Goal: Transaction & Acquisition: Purchase product/service

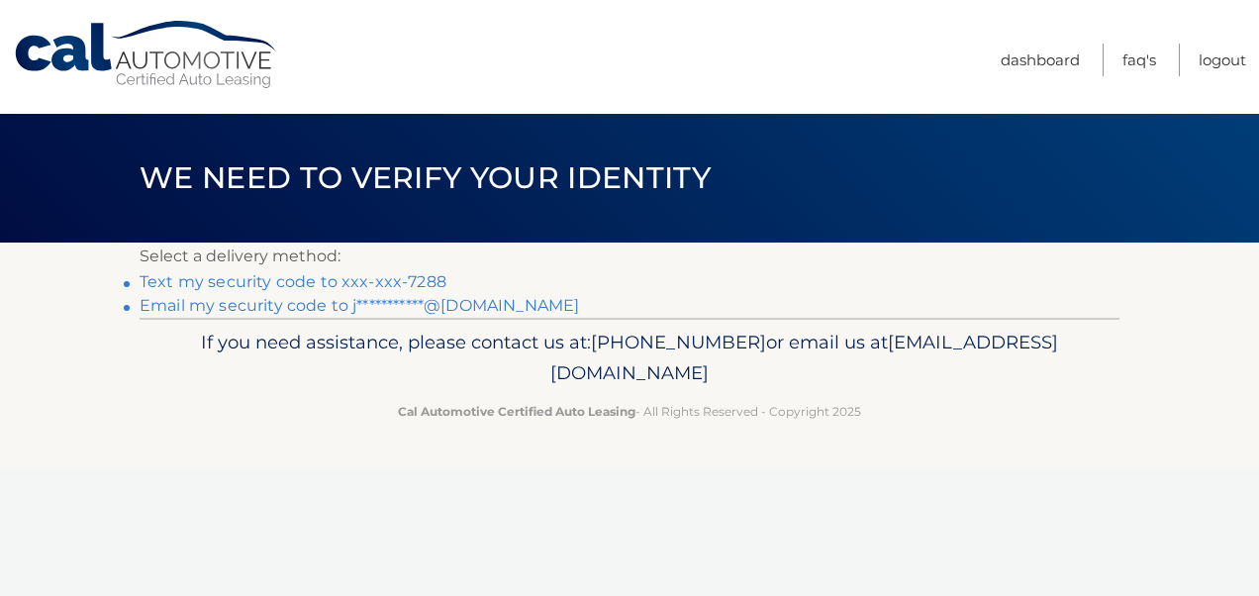
click at [289, 282] on link "Text my security code to xxx-xxx-7288" at bounding box center [293, 281] width 307 height 19
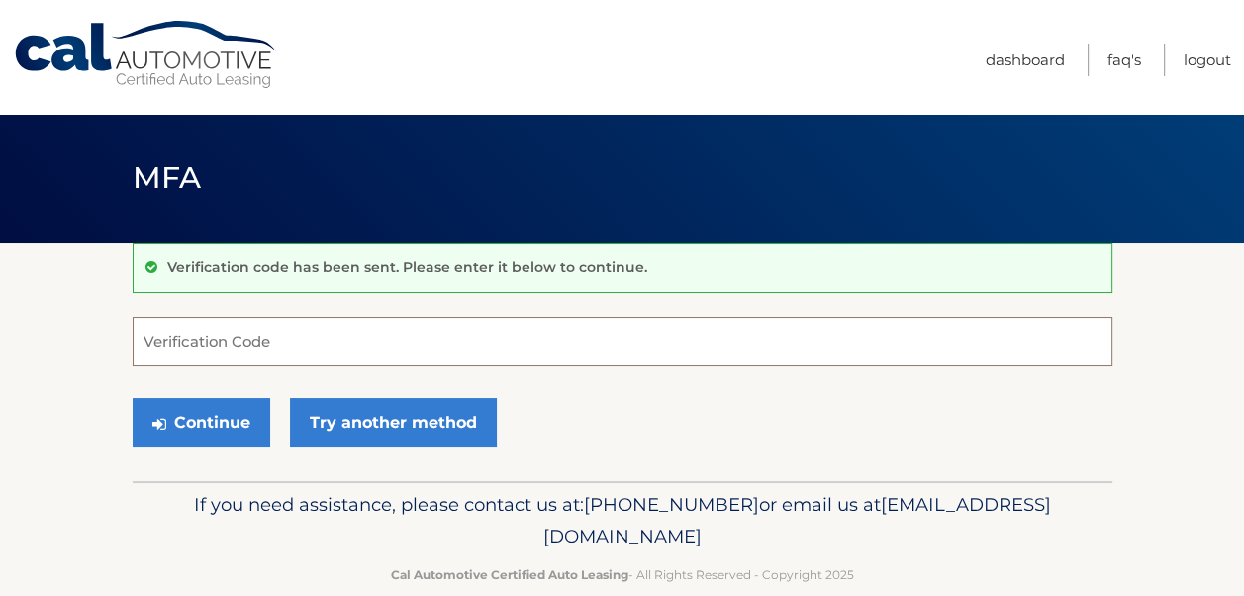
click at [150, 344] on input "Verification Code" at bounding box center [623, 341] width 980 height 49
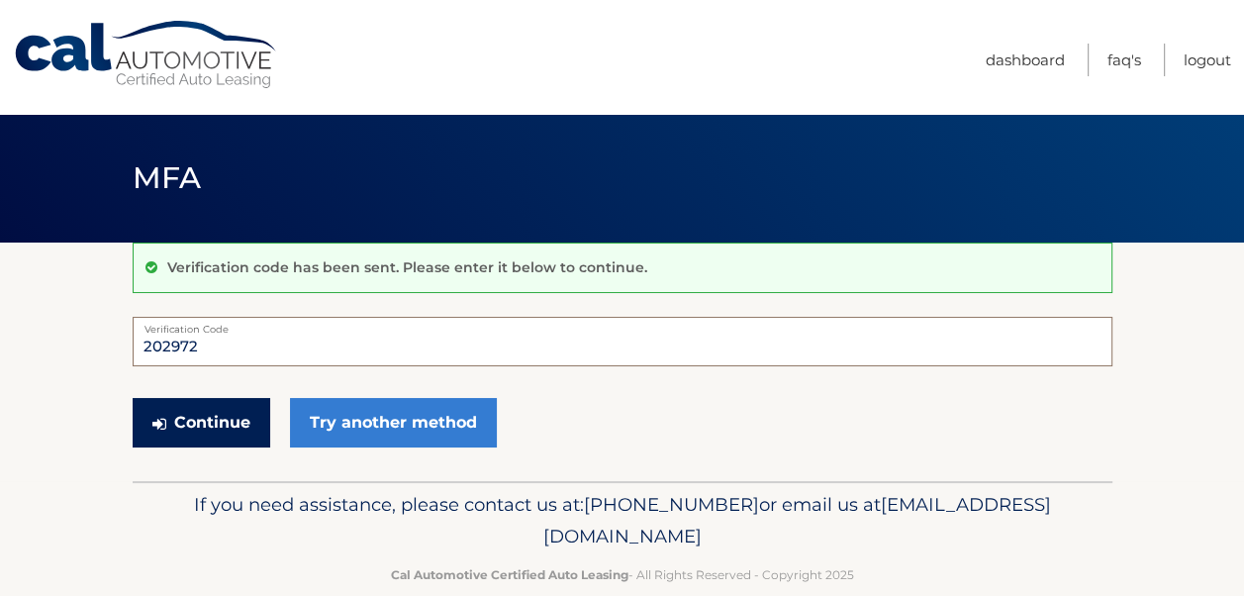
type input "202972"
click at [202, 427] on button "Continue" at bounding box center [202, 422] width 138 height 49
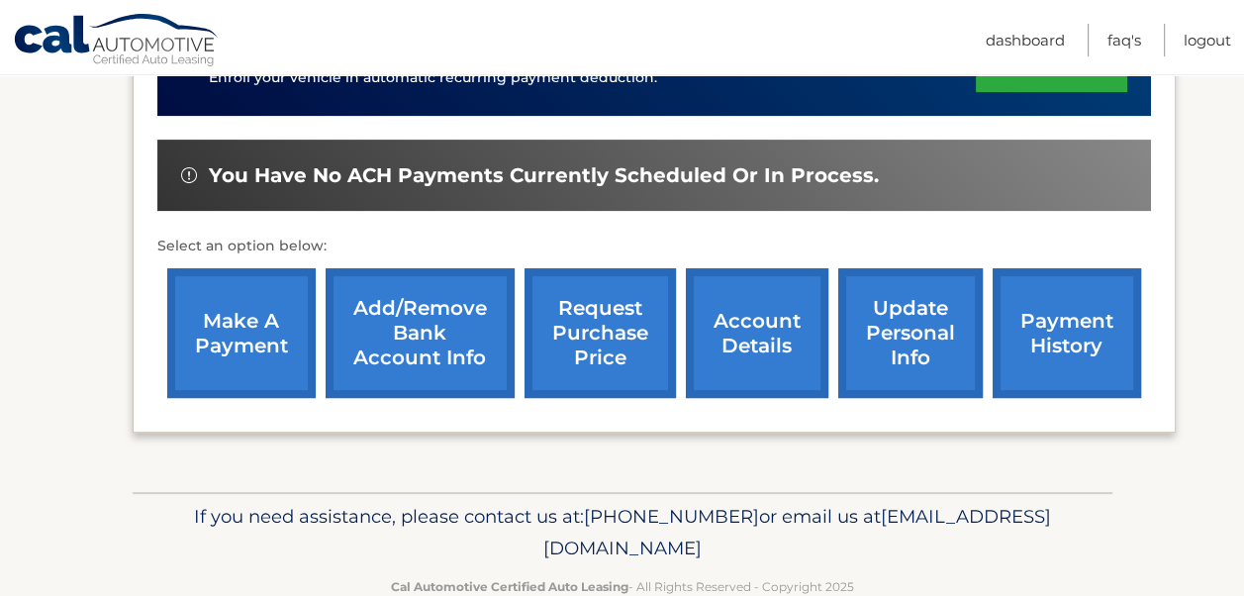
scroll to position [594, 0]
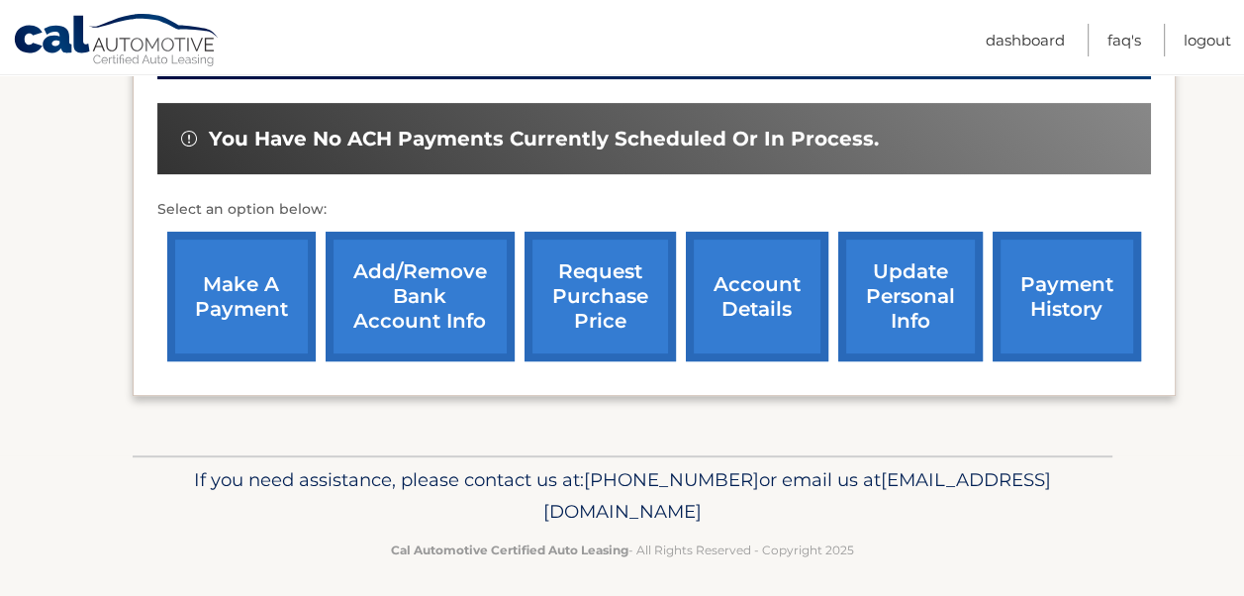
click at [223, 292] on link "make a payment" at bounding box center [241, 297] width 148 height 130
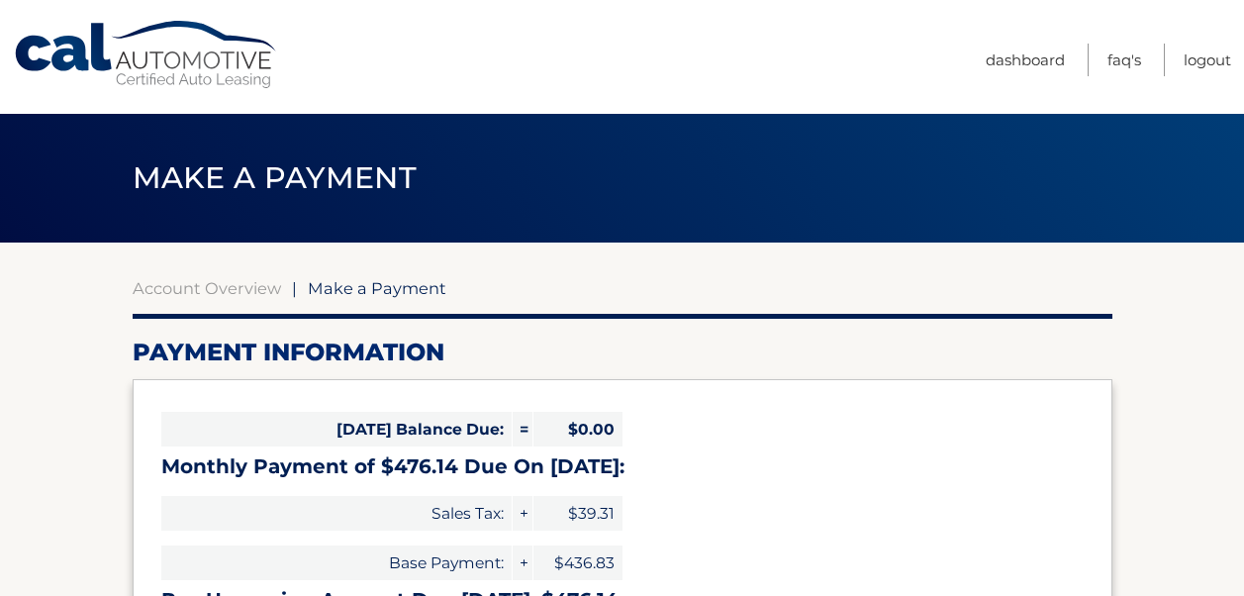
select select "MDdiYmI0ODYtNTA3YS00YjQyLThiMzMtN2RkY2E0NTlkYTBl"
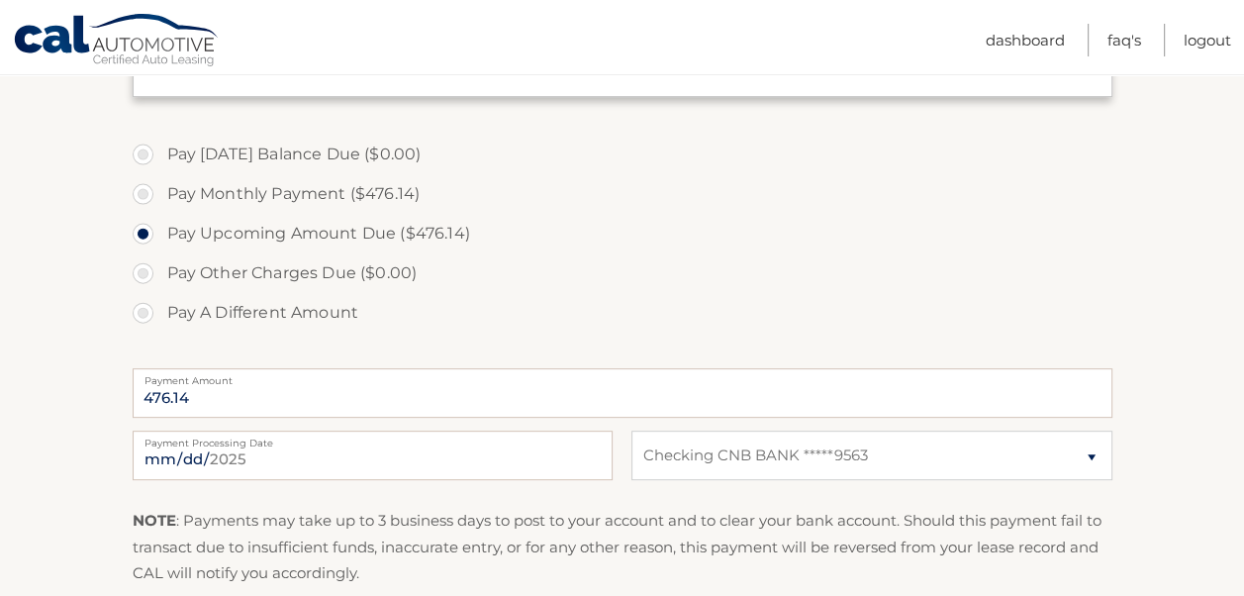
scroll to position [594, 0]
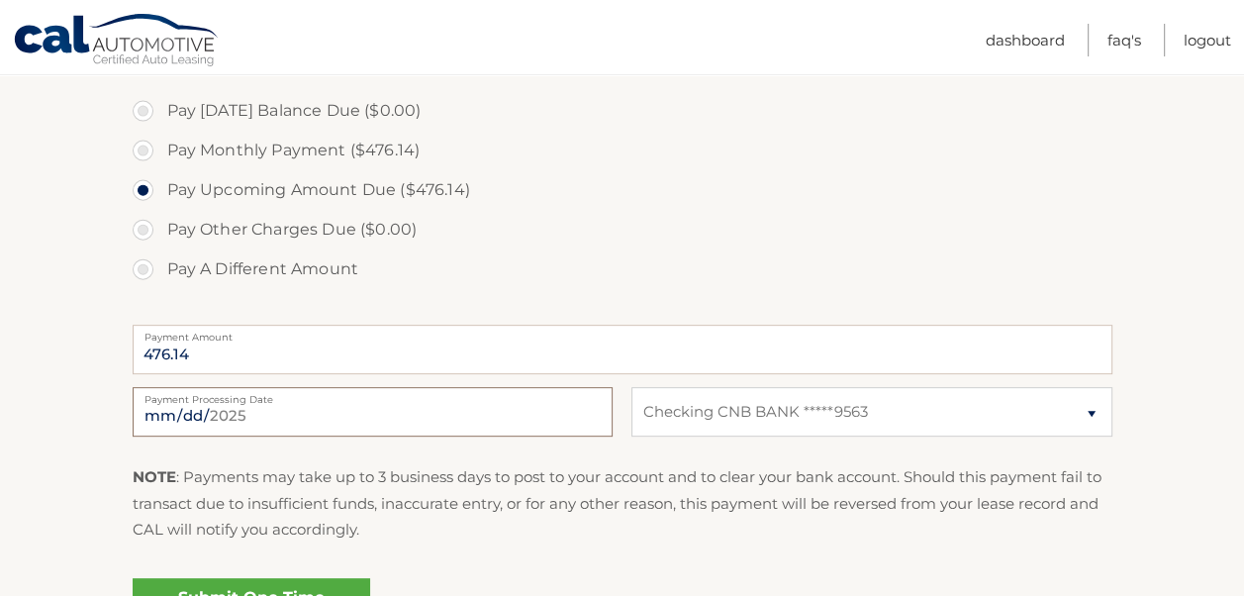
click at [526, 420] on input "[DATE]" at bounding box center [373, 411] width 480 height 49
type input "[DATE]"
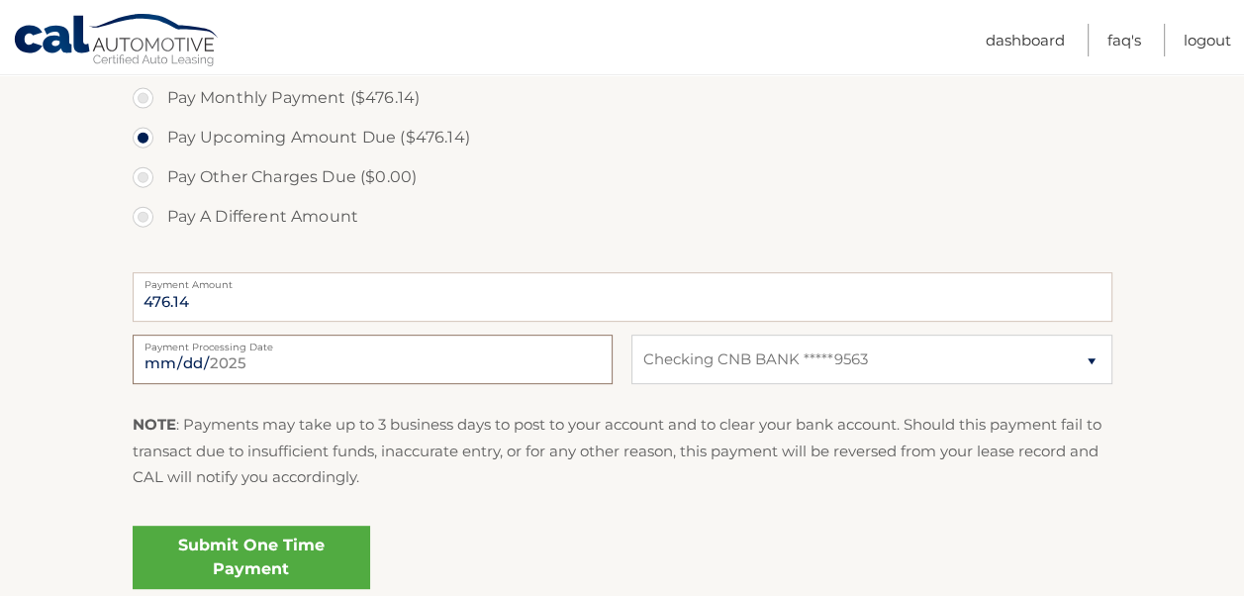
scroll to position [693, 0]
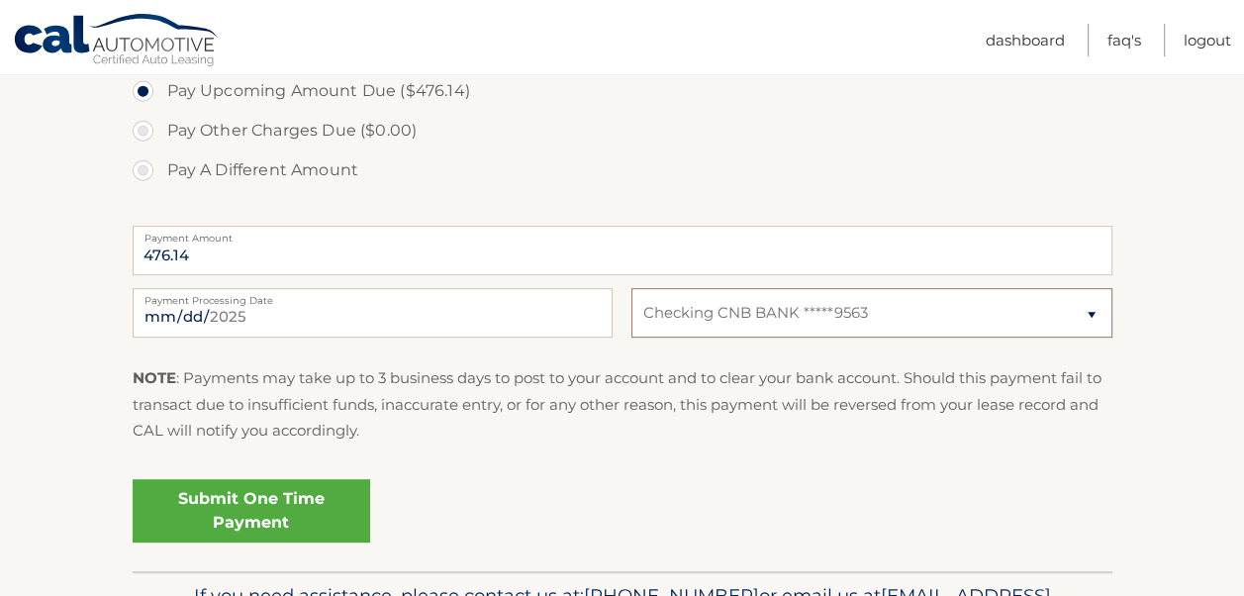
click at [1093, 315] on select "Select Bank Account Checking CNB BANK *****9563" at bounding box center [872, 312] width 480 height 49
select select
click at [632, 288] on select "Select Bank Account Checking CNB BANK *****9563" at bounding box center [872, 312] width 480 height 49
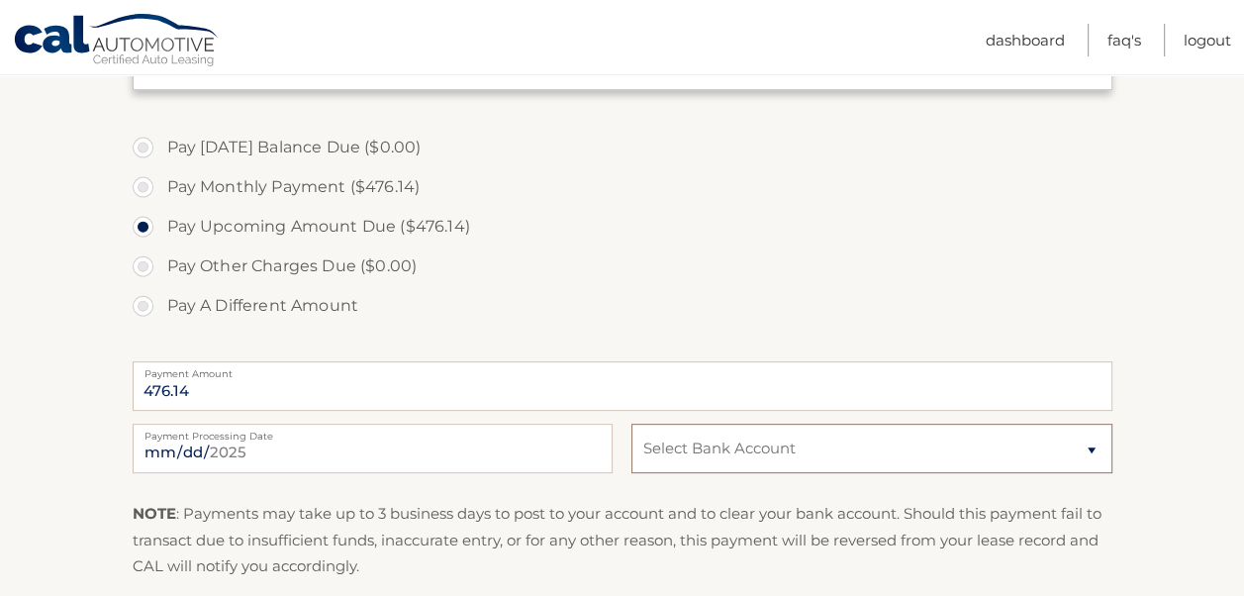
scroll to position [619, 0]
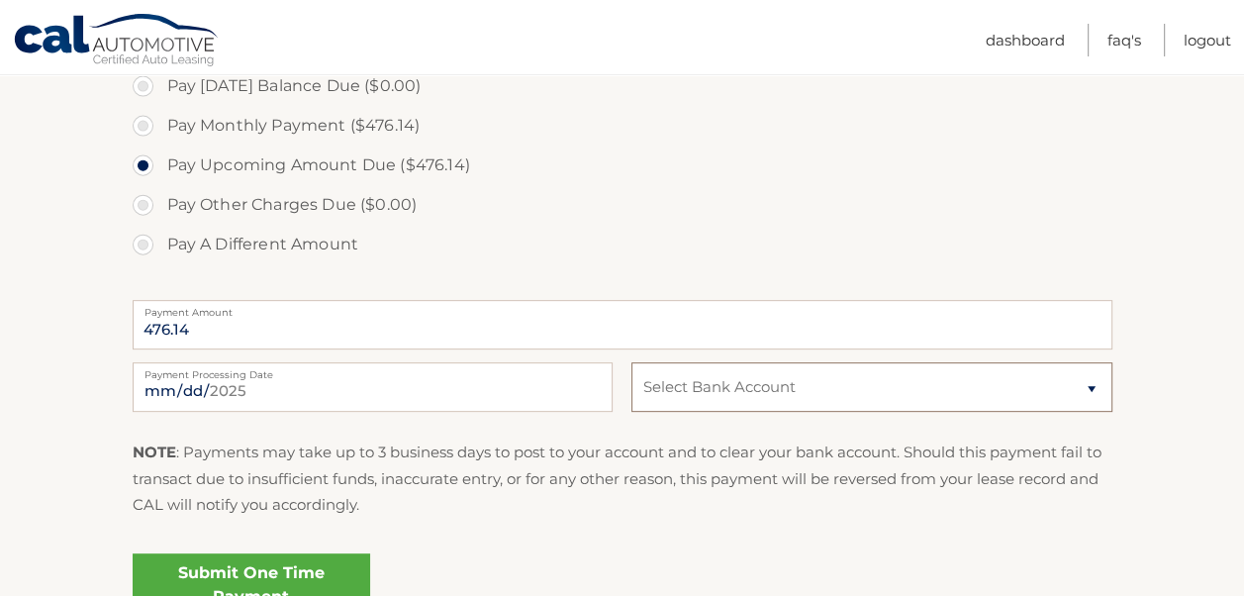
click at [740, 381] on select "Select Bank Account Checking CNB BANK *****9563" at bounding box center [872, 386] width 480 height 49
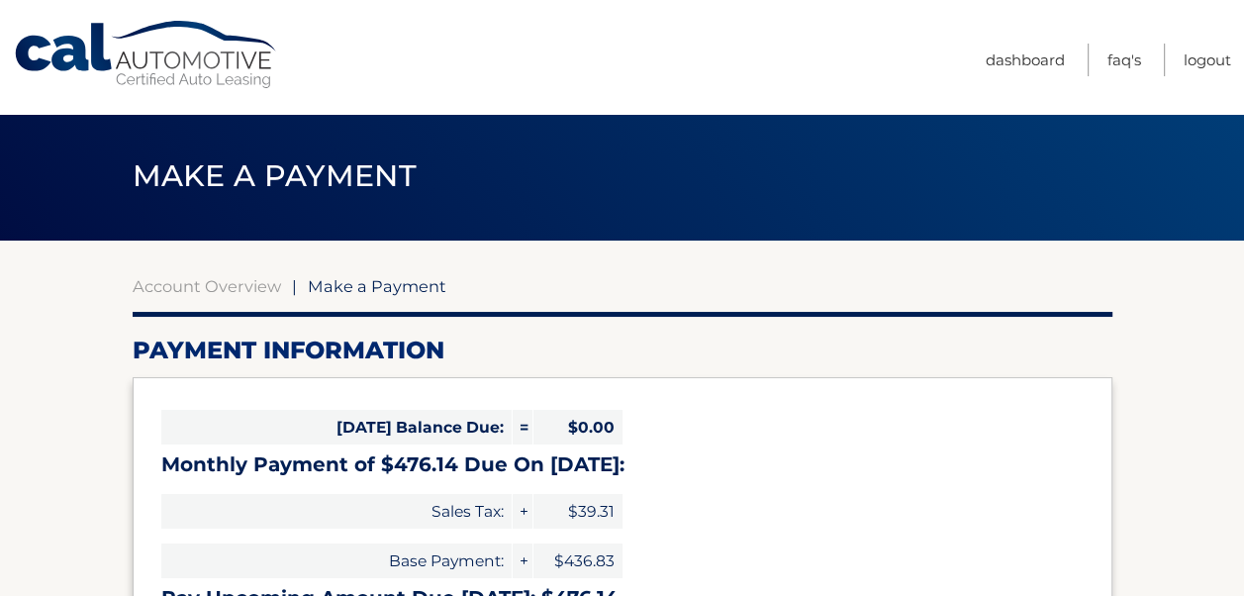
scroll to position [0, 0]
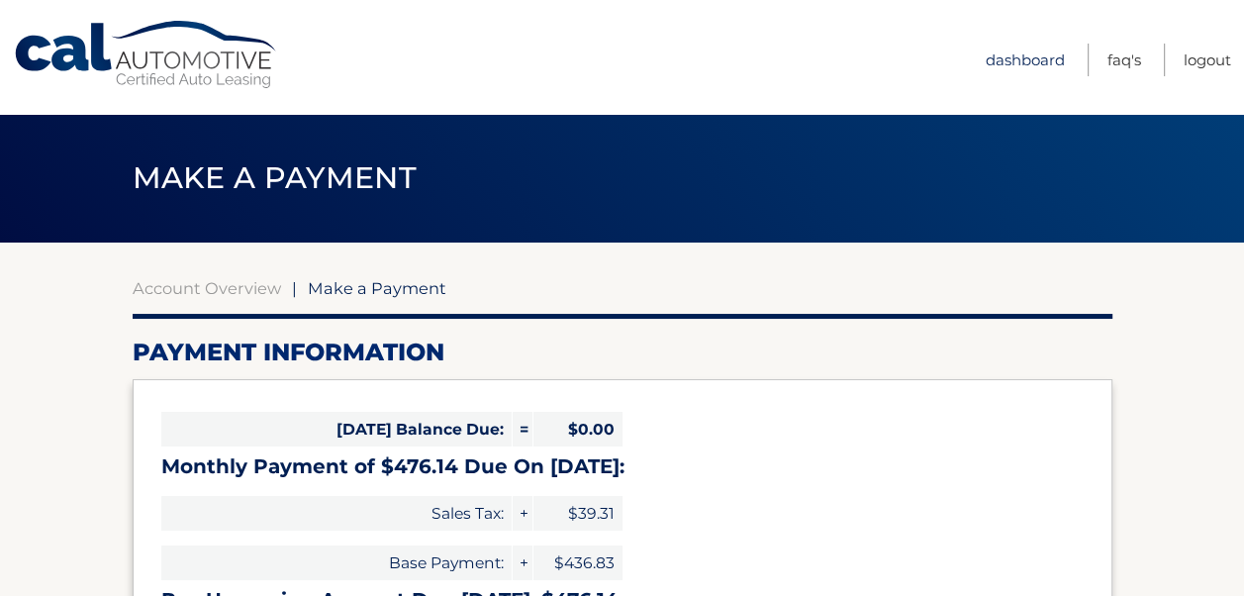
click at [1017, 61] on link "Dashboard" at bounding box center [1025, 60] width 79 height 33
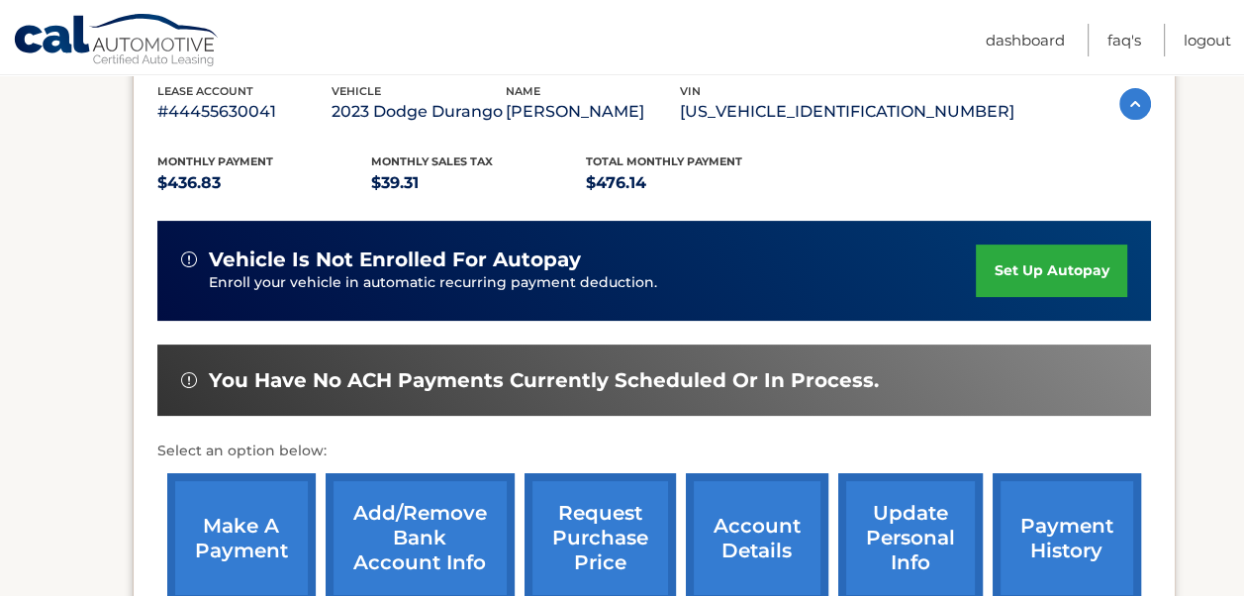
scroll to position [396, 0]
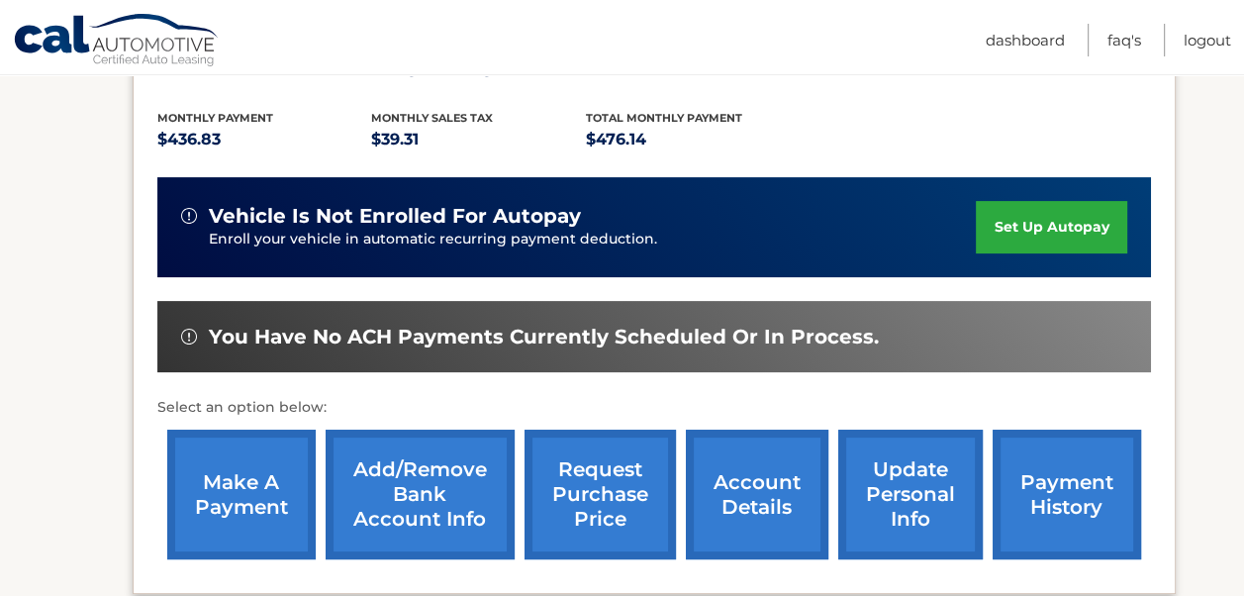
click at [400, 472] on link "Add/Remove bank account info" at bounding box center [420, 495] width 189 height 130
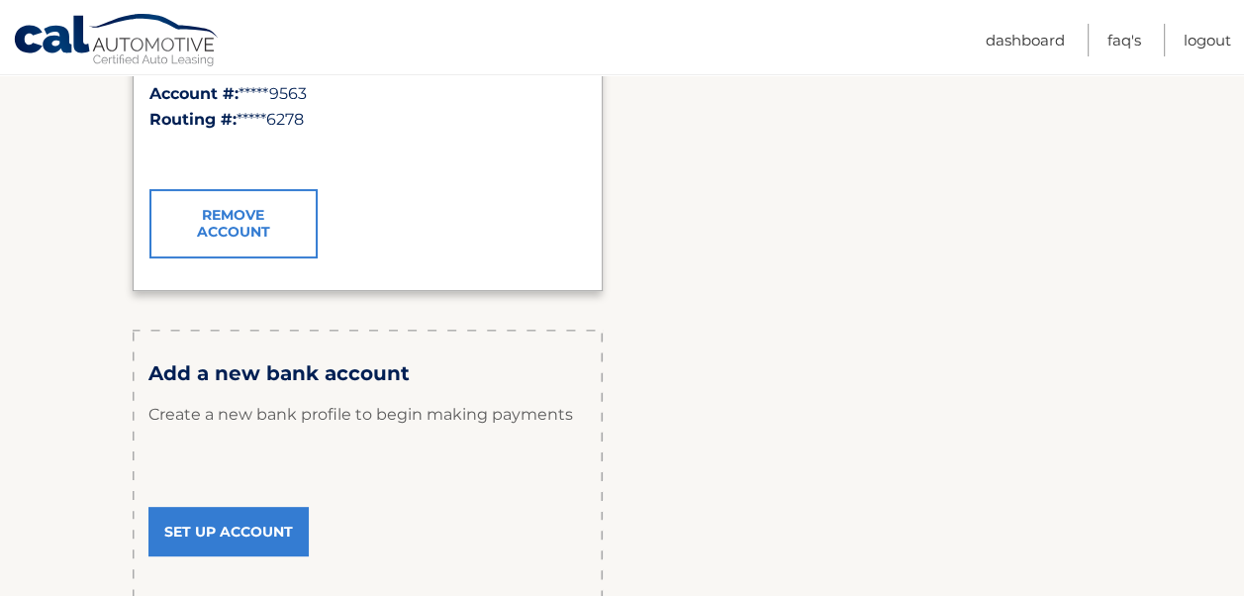
scroll to position [495, 0]
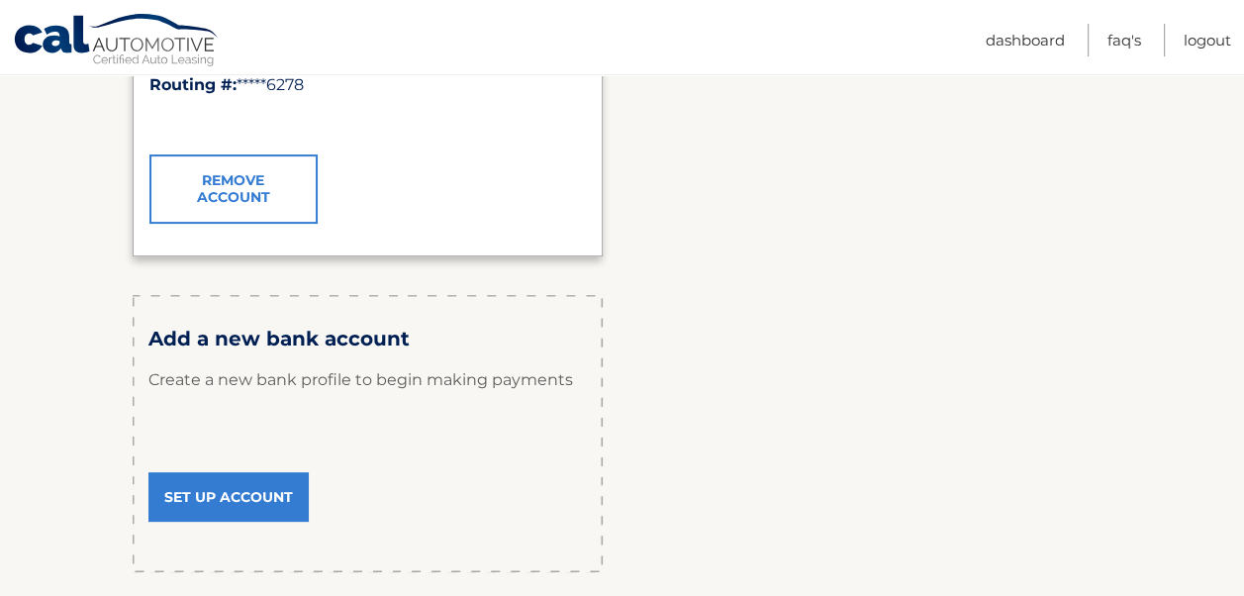
click at [260, 495] on link "Set Up Account" at bounding box center [228, 496] width 160 height 49
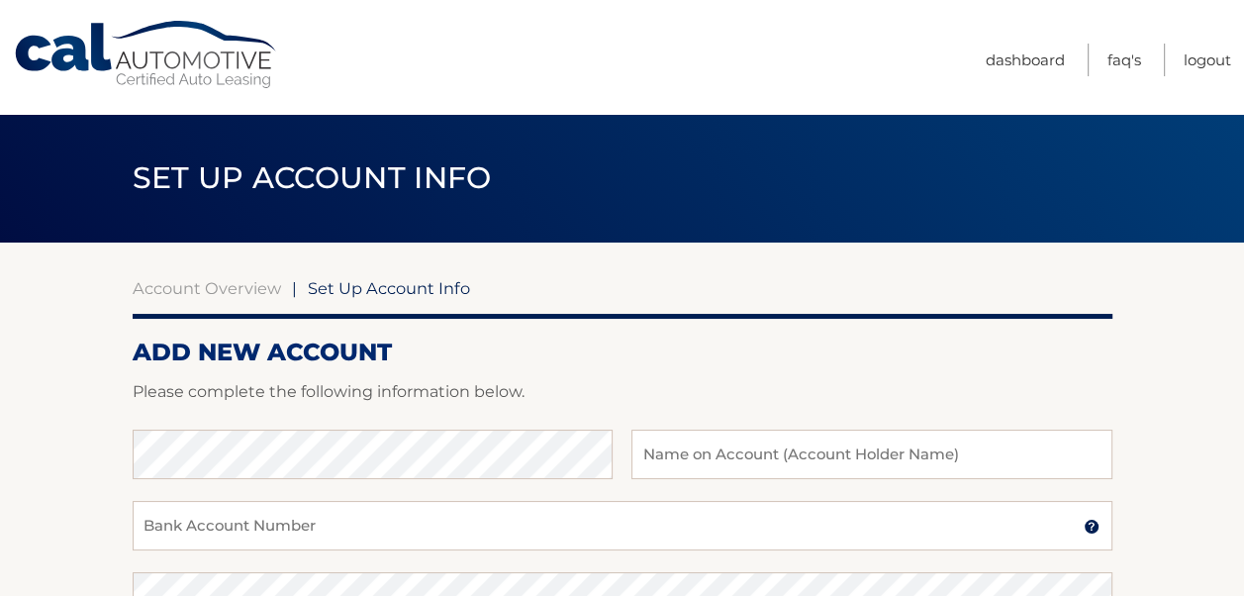
scroll to position [99, 0]
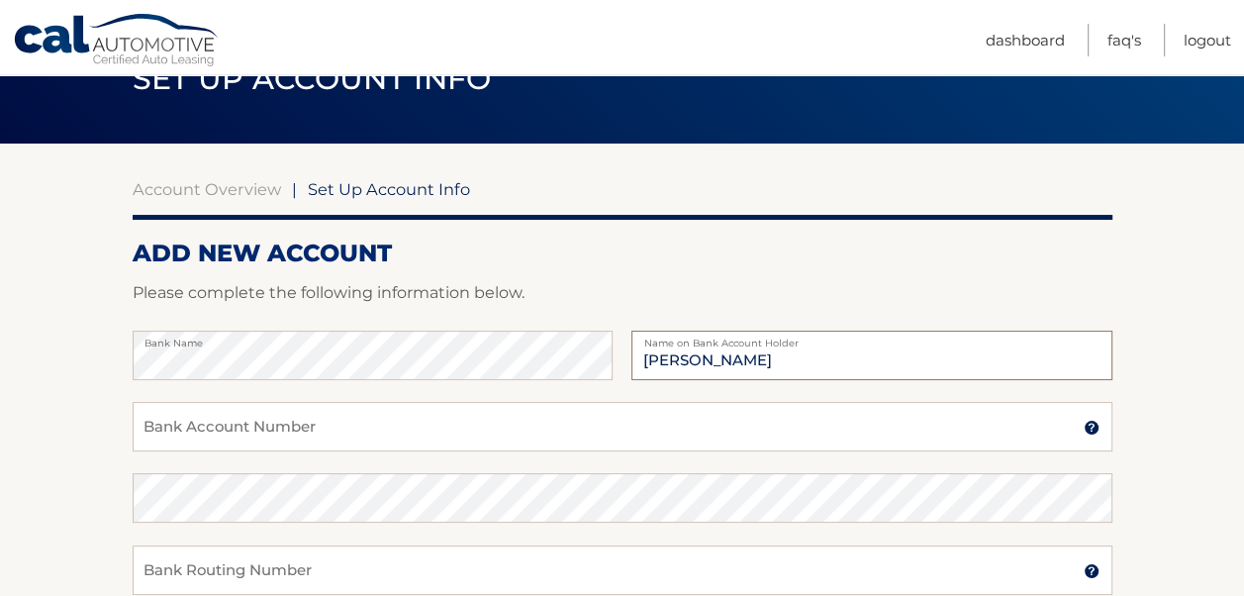
type input "[PERSON_NAME]"
click at [168, 428] on input "Bank Account Number" at bounding box center [623, 426] width 980 height 49
type input "2496077047"
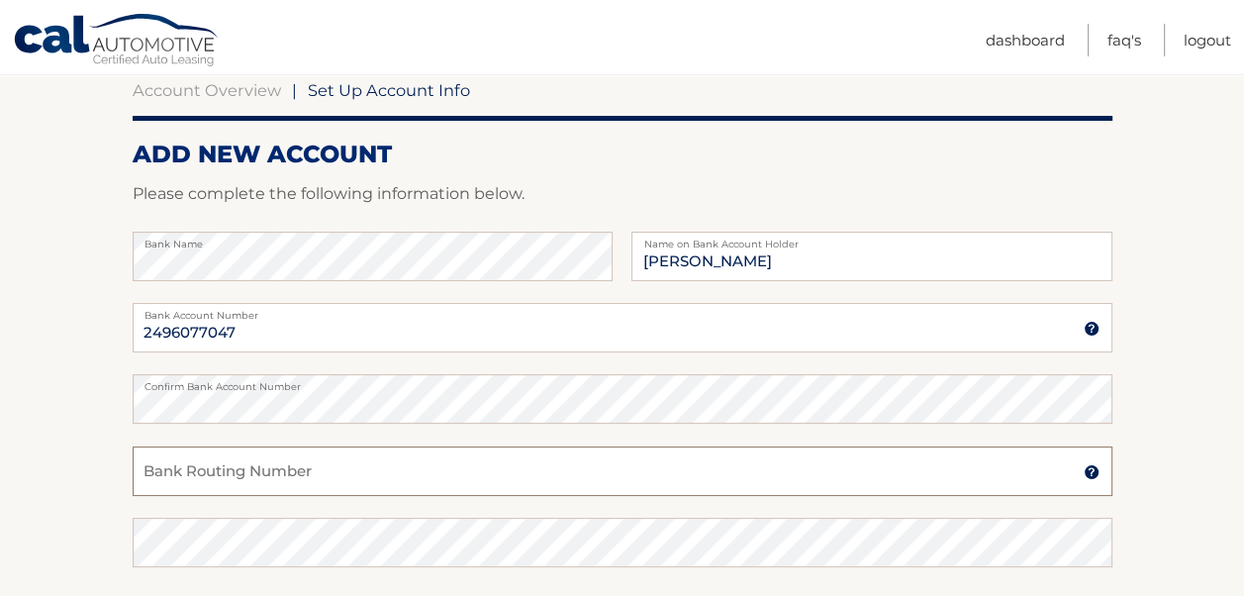
click at [193, 479] on input "Bank Routing Number" at bounding box center [623, 470] width 980 height 49
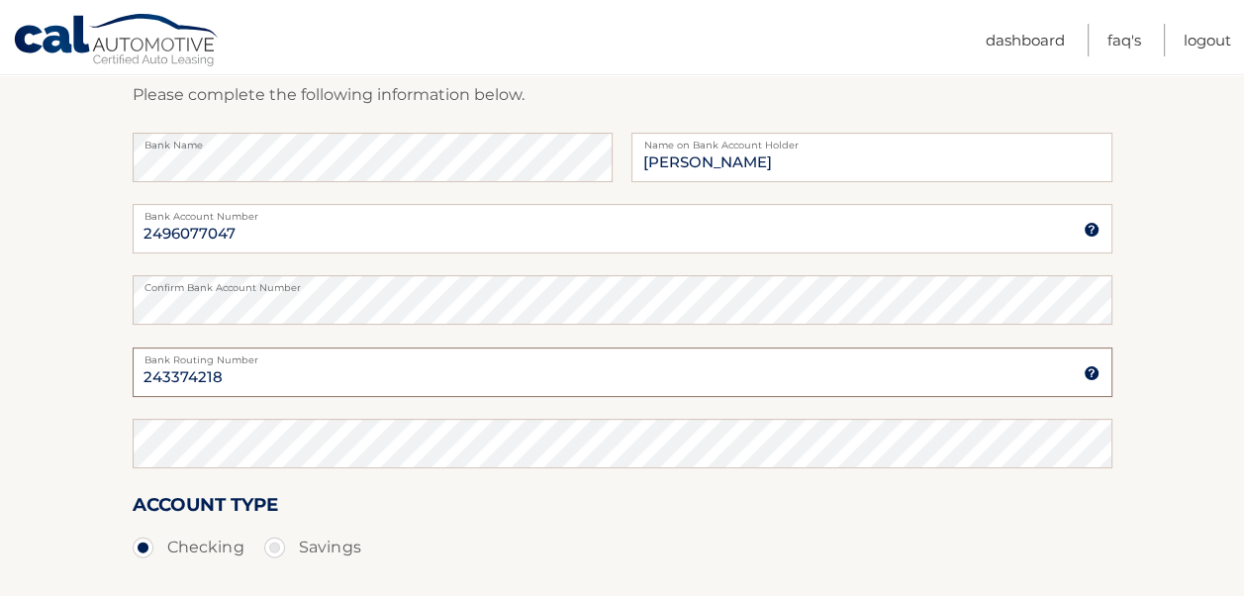
type input "243374218"
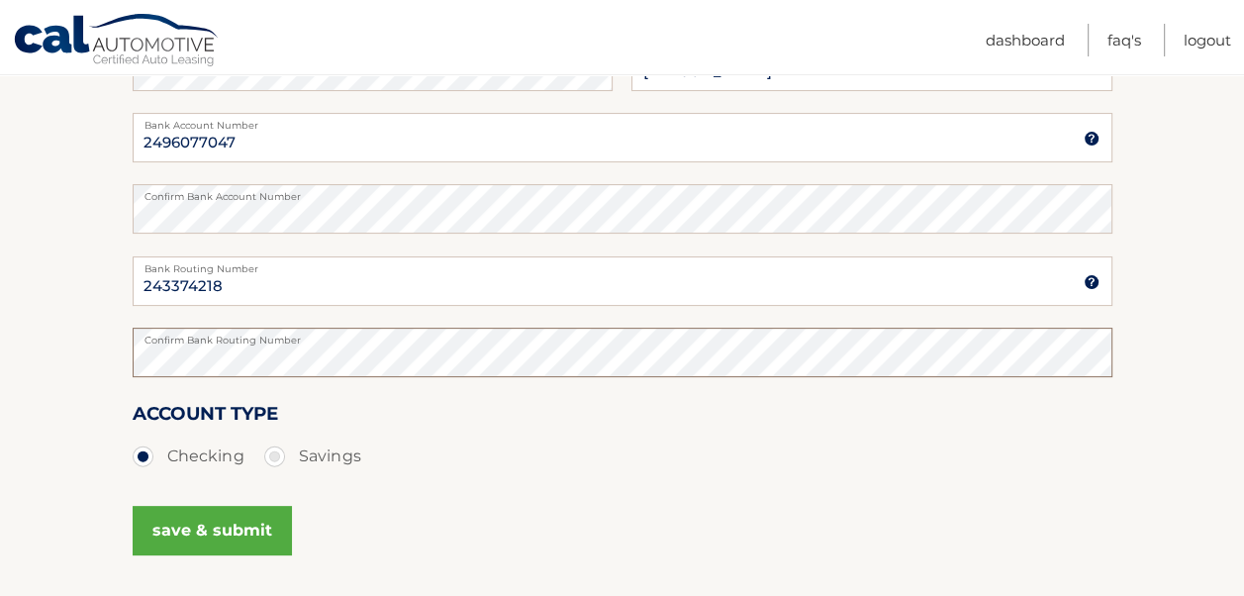
scroll to position [495, 0]
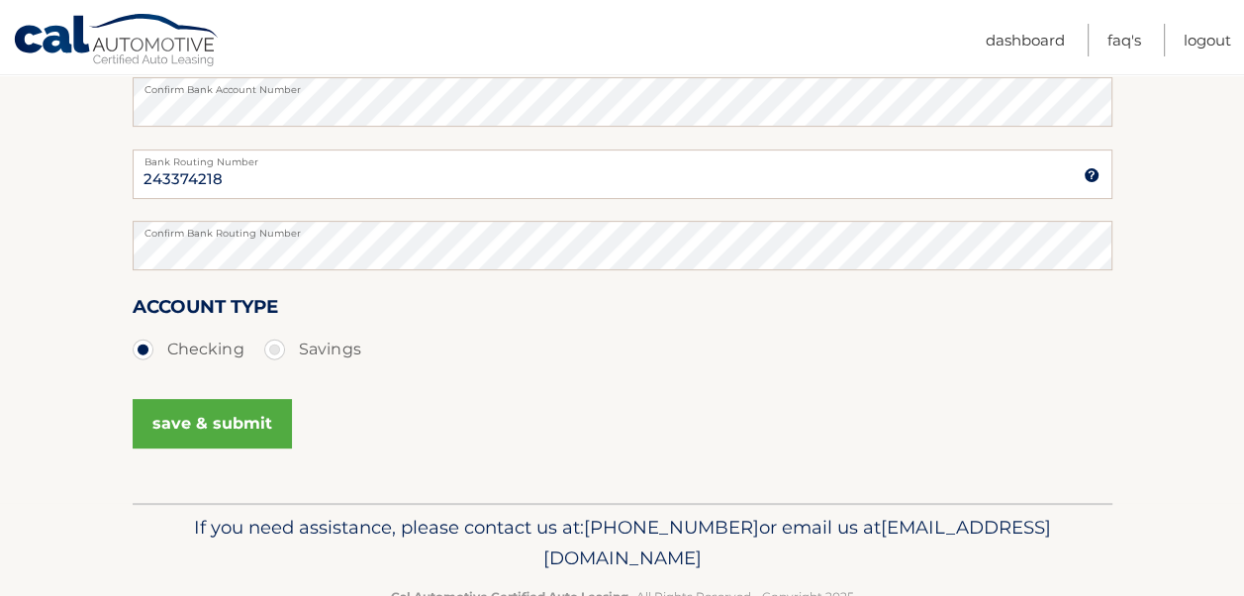
click at [239, 422] on button "save & submit" at bounding box center [212, 423] width 159 height 49
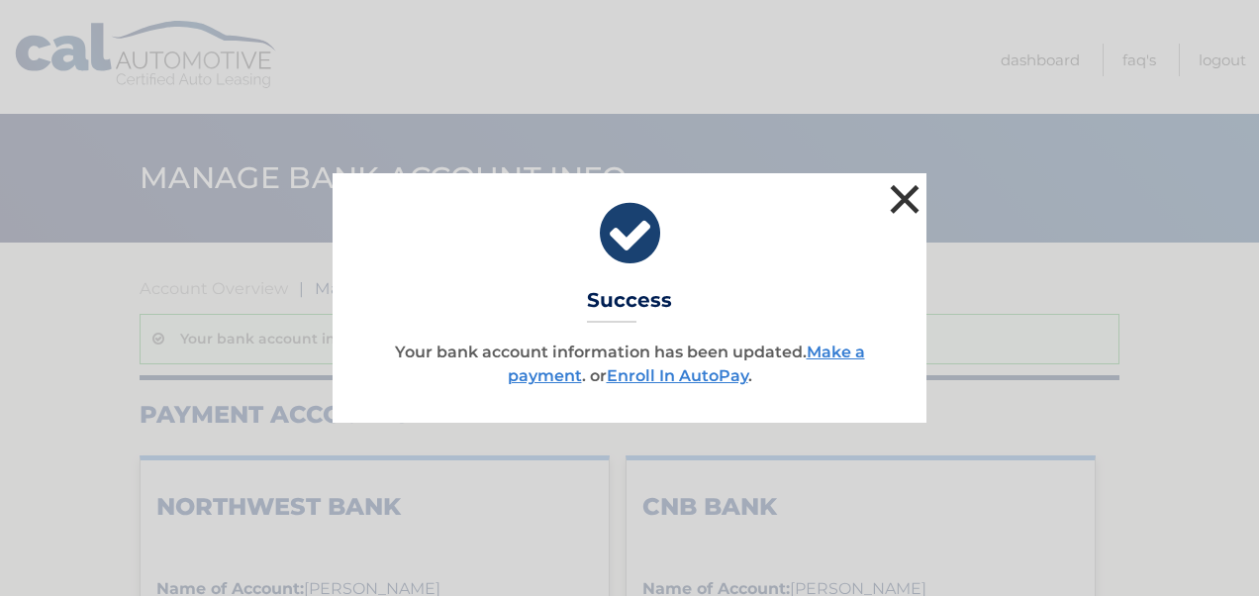
click at [907, 200] on button "×" at bounding box center [905, 199] width 40 height 40
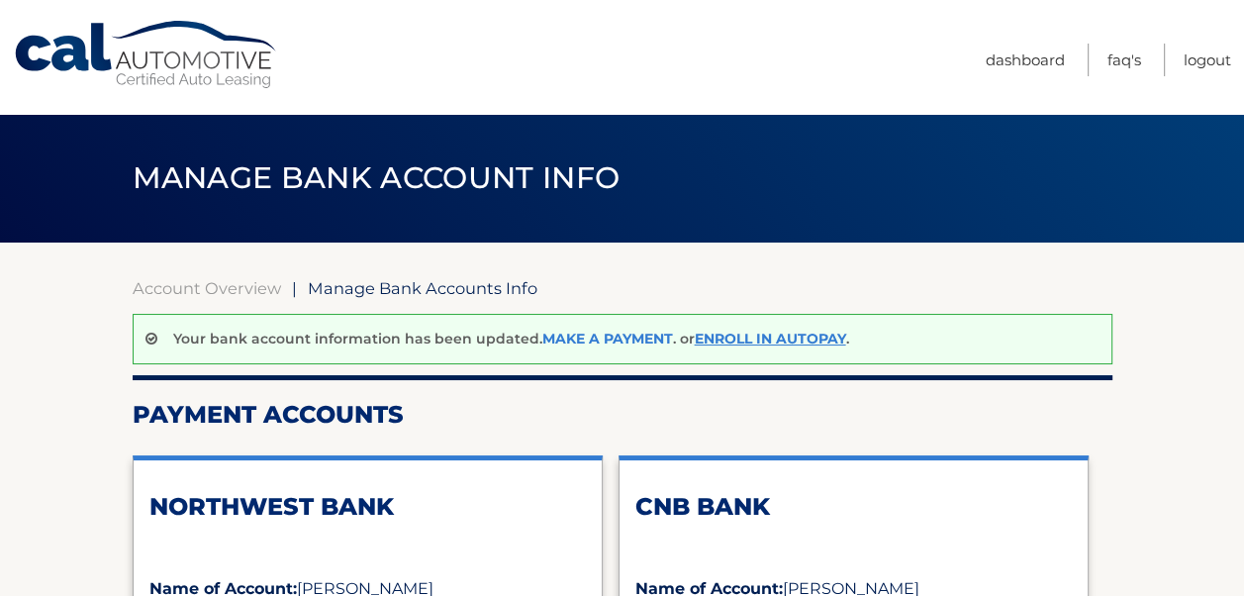
click at [609, 338] on link "Make a payment" at bounding box center [607, 339] width 131 height 18
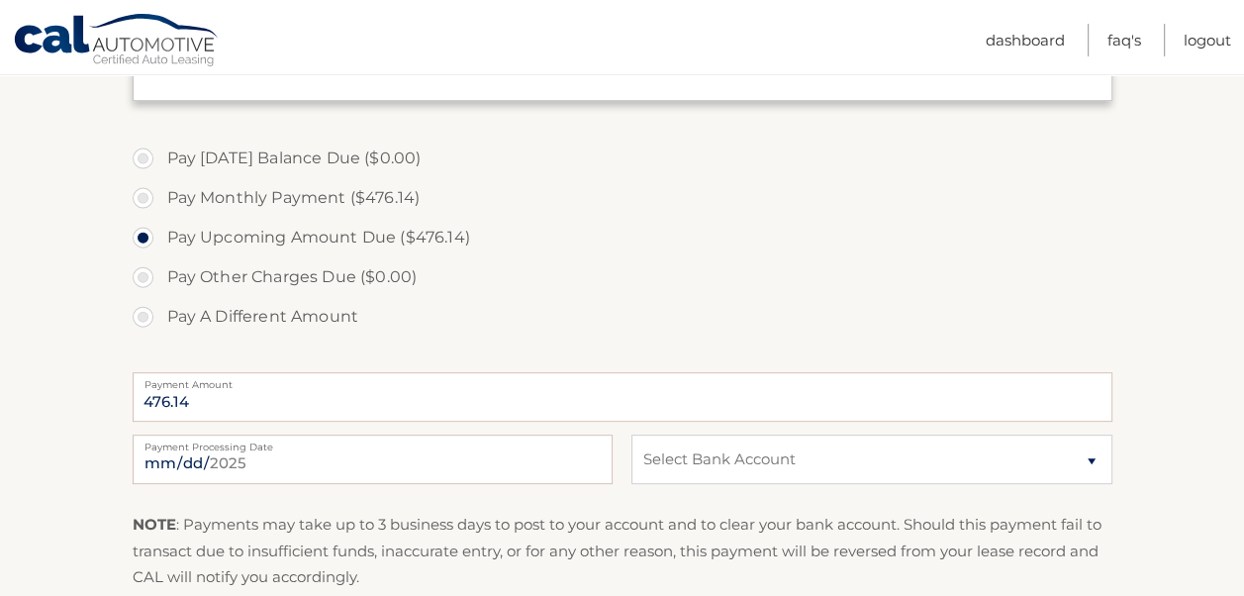
scroll to position [594, 0]
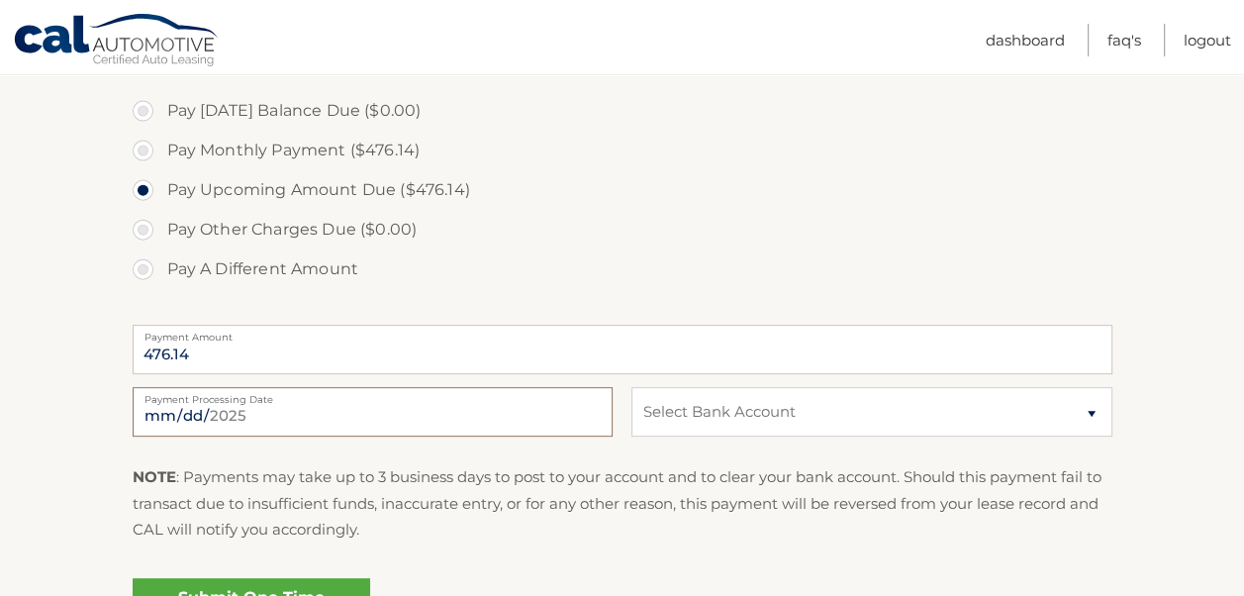
click at [556, 421] on input "2025-08-27" at bounding box center [373, 411] width 480 height 49
type input "2025-09-01"
click at [1086, 413] on select "Select Bank Account Checking NORTHWEST BANK *****7047 Checking CNB BANK *****95…" at bounding box center [872, 411] width 480 height 49
select select "MjllNzVmNWMtNTZmYy00ZjA4LTlmMzQtM2UzOGJlZmExNmIz"
click at [632, 387] on select "Select Bank Account Checking NORTHWEST BANK *****7047 Checking CNB BANK *****95…" at bounding box center [872, 411] width 480 height 49
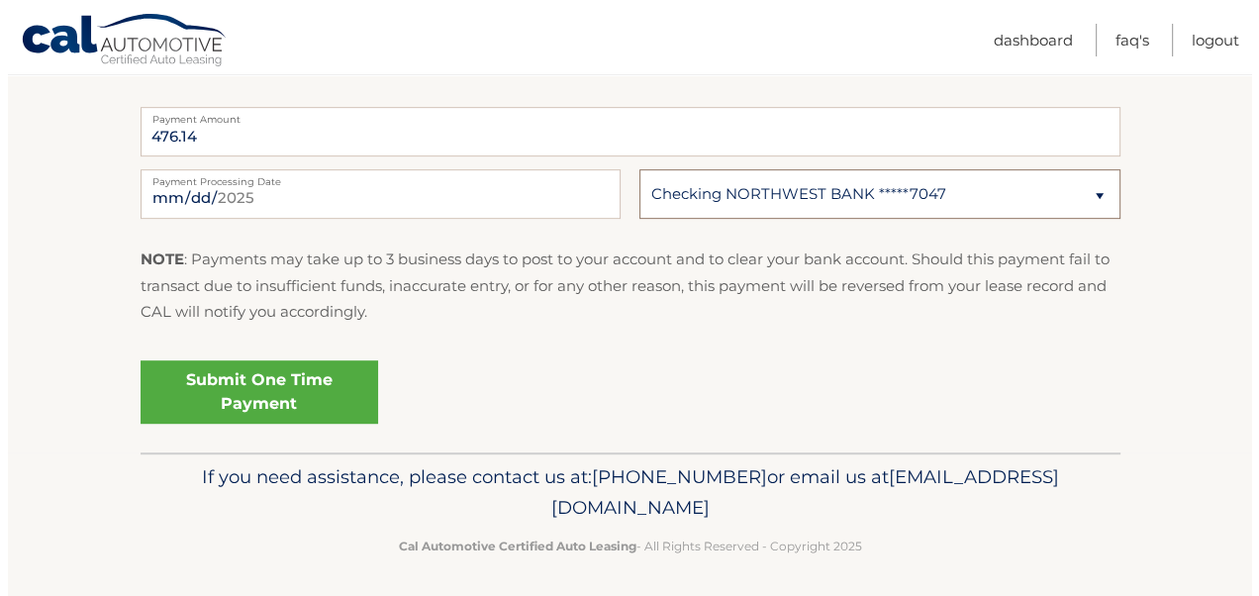
scroll to position [817, 0]
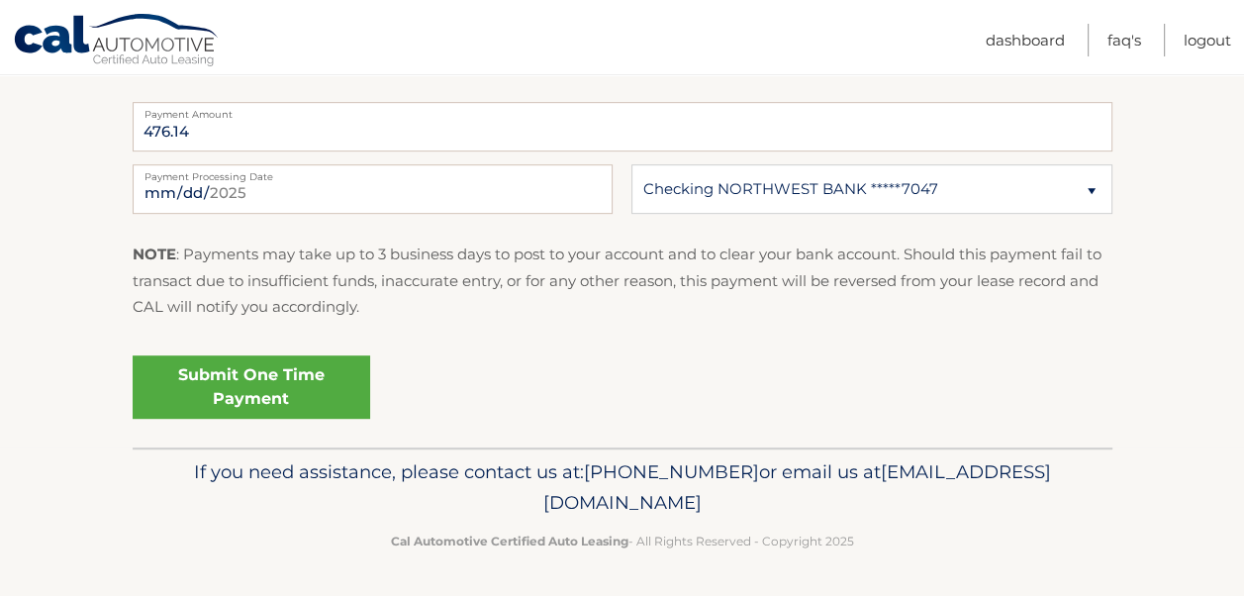
click at [264, 393] on link "Submit One Time Payment" at bounding box center [252, 386] width 238 height 63
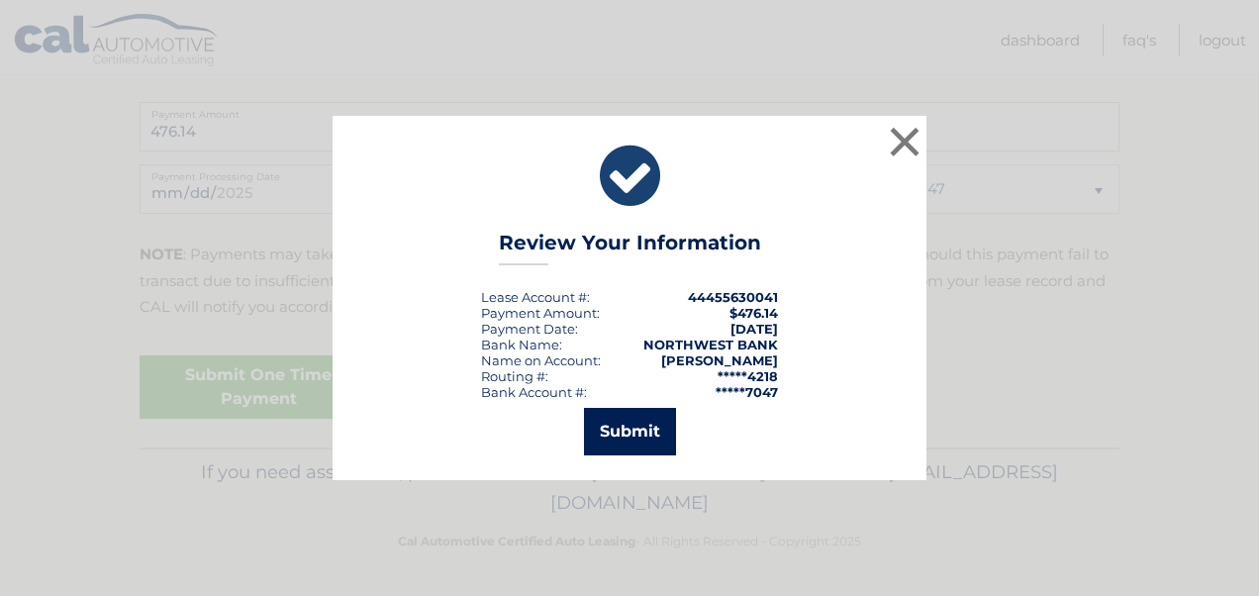
click at [633, 429] on button "Submit" at bounding box center [630, 432] width 92 height 48
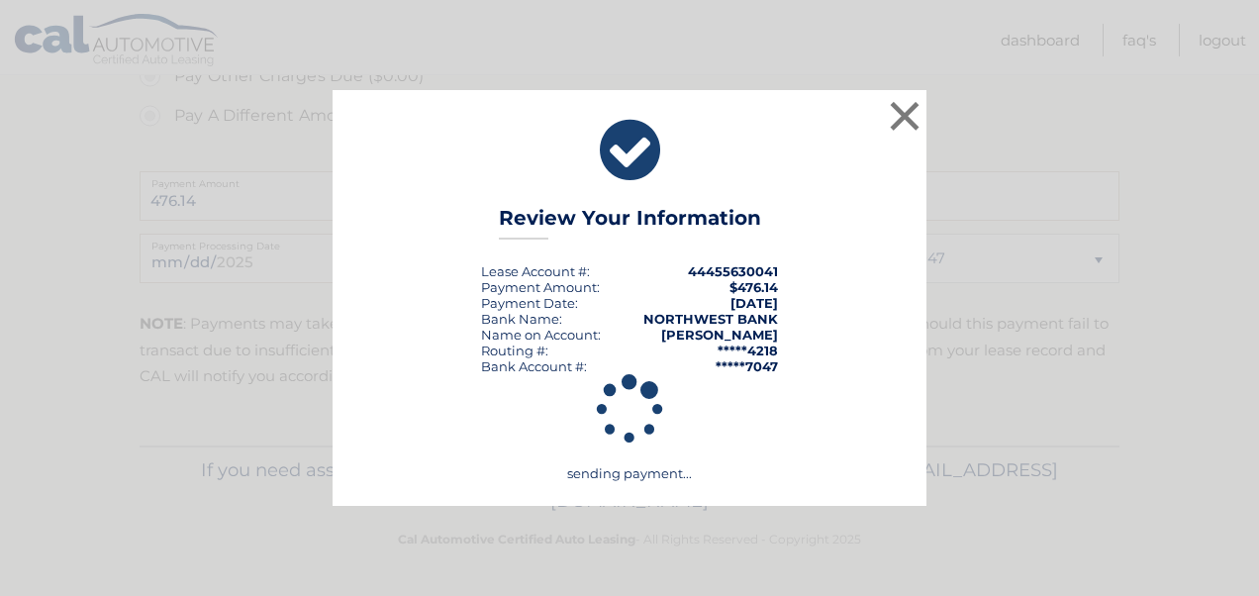
scroll to position [745, 0]
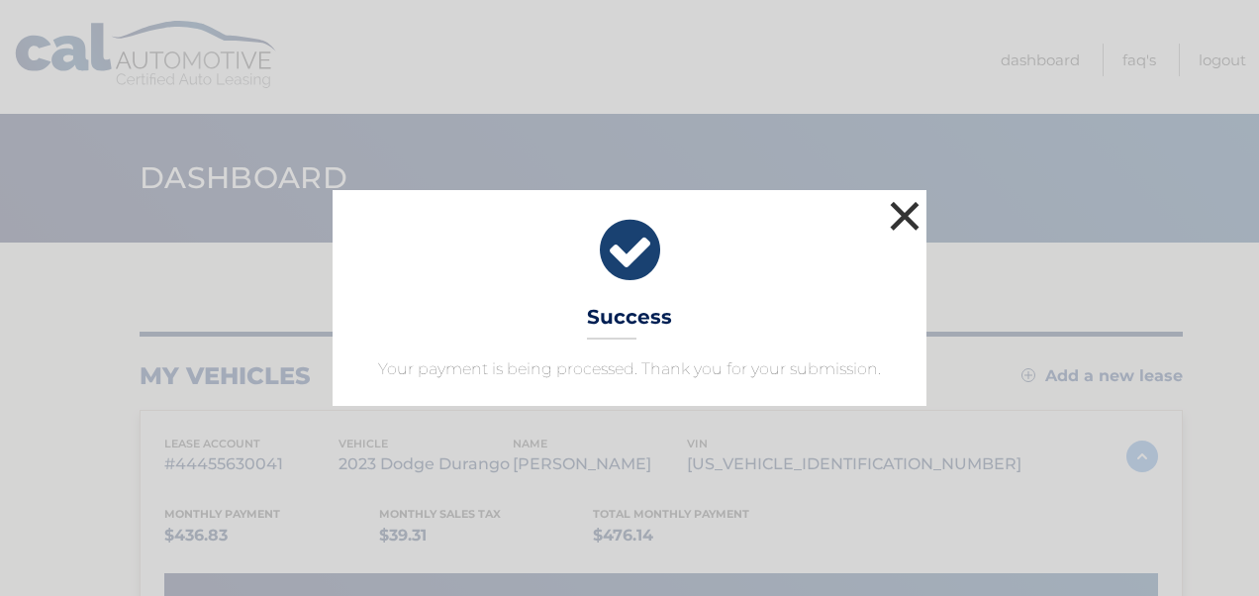
click at [896, 200] on button "×" at bounding box center [905, 216] width 40 height 40
